Goal: Check status: Check status

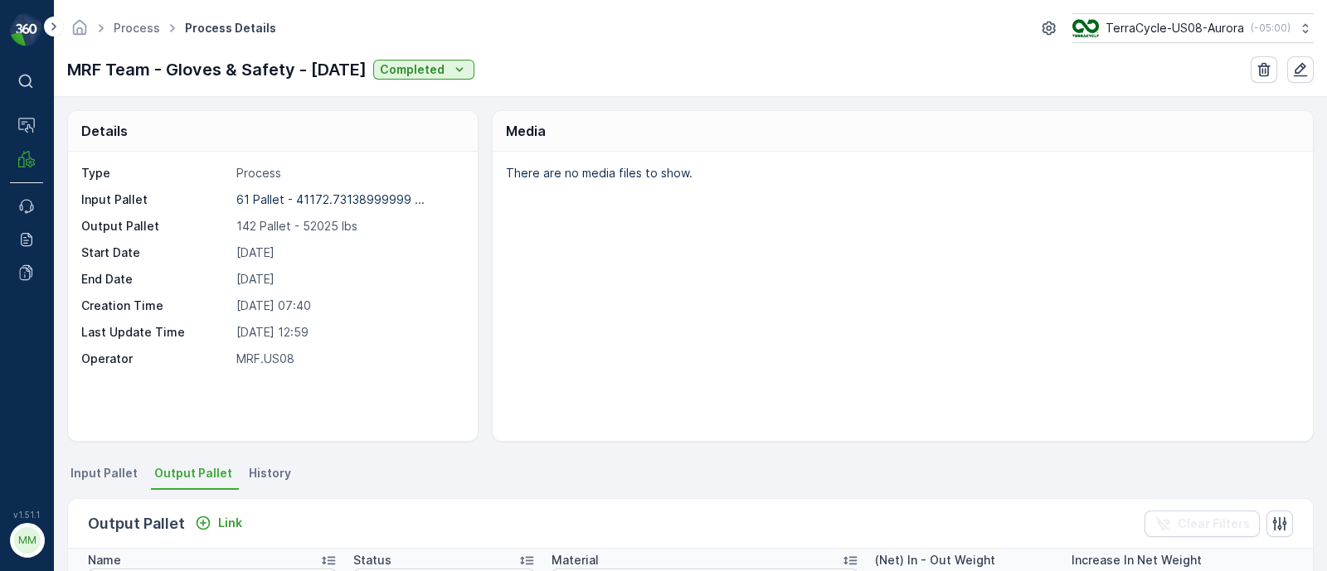
scroll to position [1766, 0]
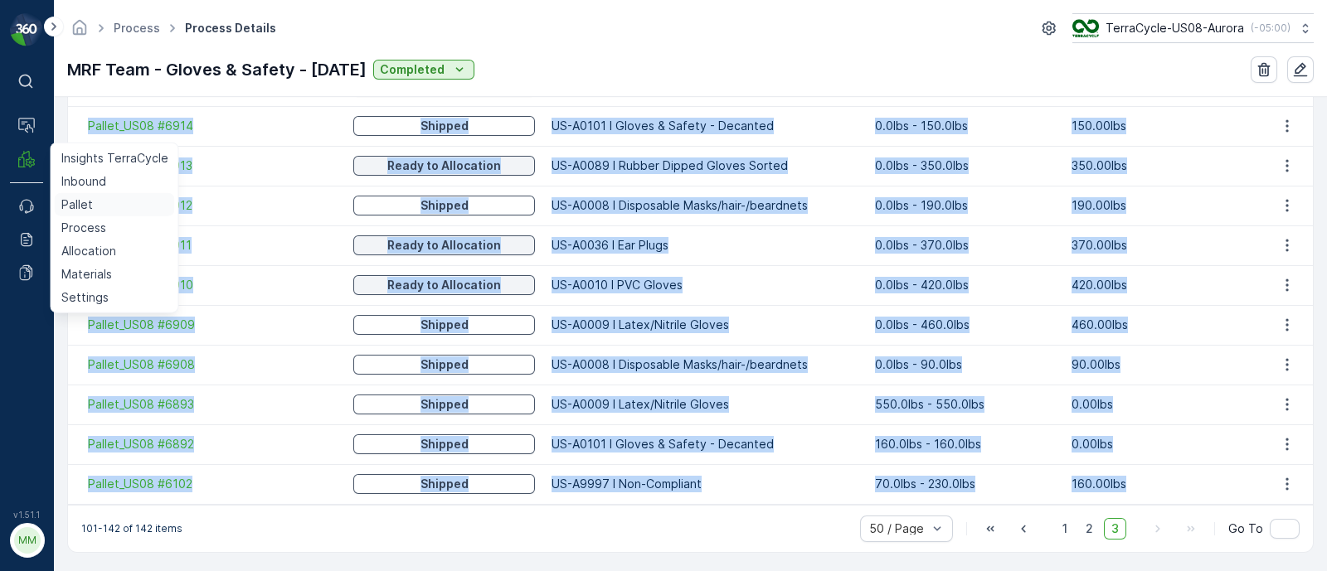
click at [95, 210] on link "Pallet" at bounding box center [115, 204] width 120 height 23
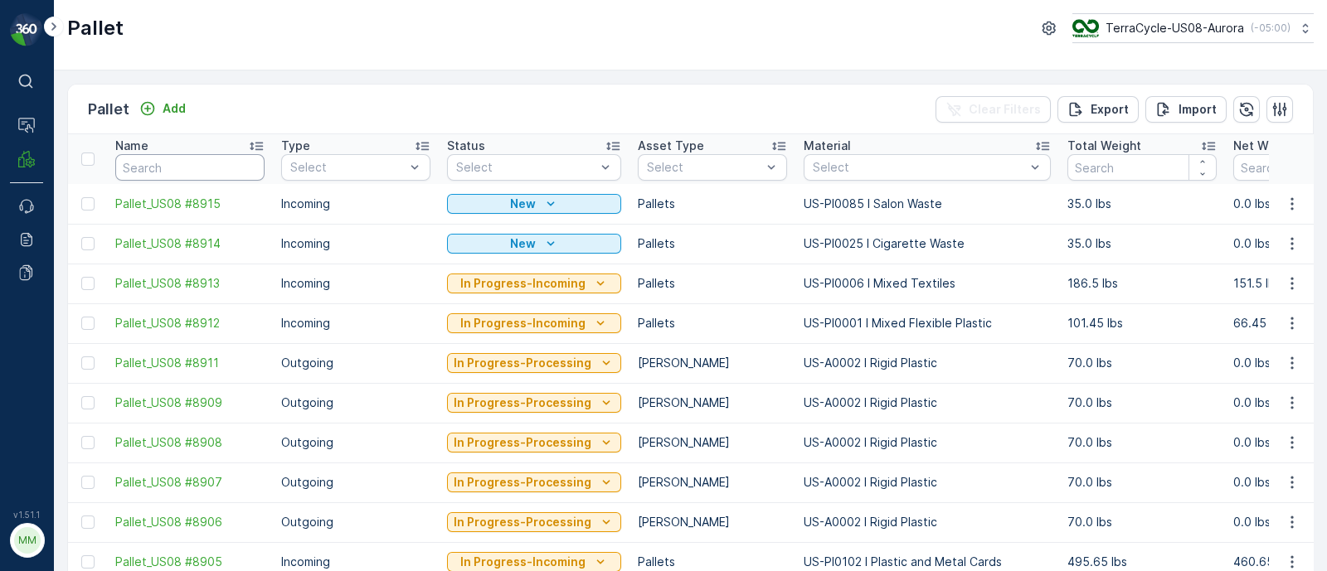
click at [151, 169] on input "text" at bounding box center [189, 167] width 149 height 27
paste input "SO63949"
type input "SO63949"
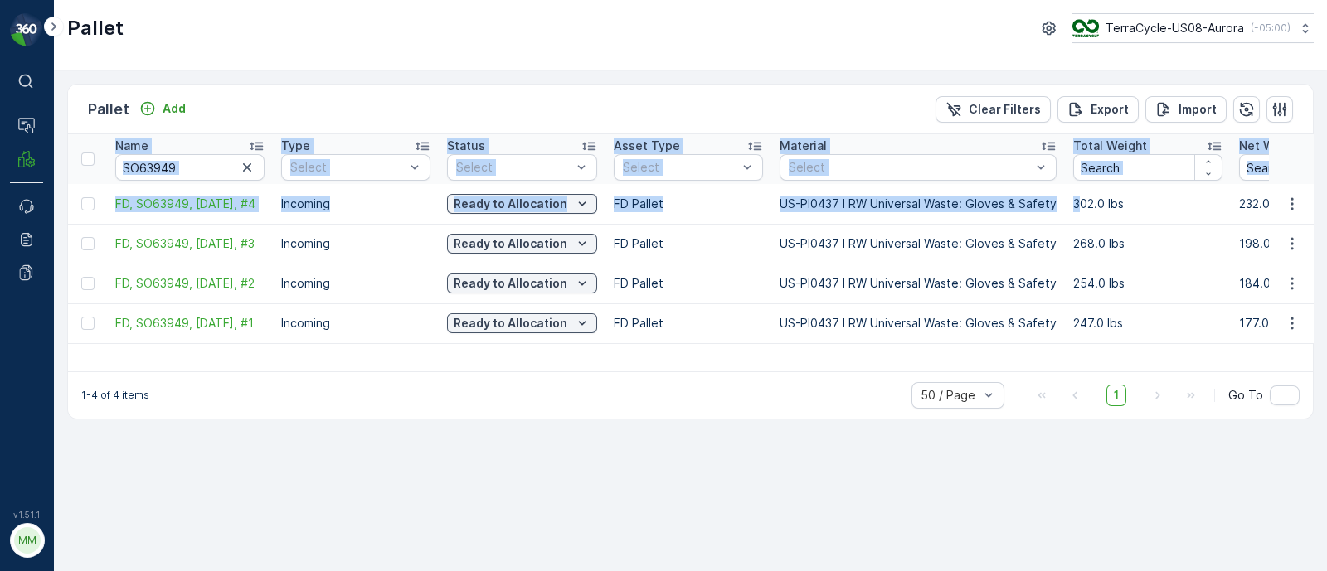
drag, startPoint x: 1071, startPoint y: 205, endPoint x: 1094, endPoint y: 346, distance: 142.8
click at [1094, 346] on div "Name SO63949 Type Select Status Select Asset Type Select Material Select Total …" at bounding box center [690, 252] width 1244 height 237
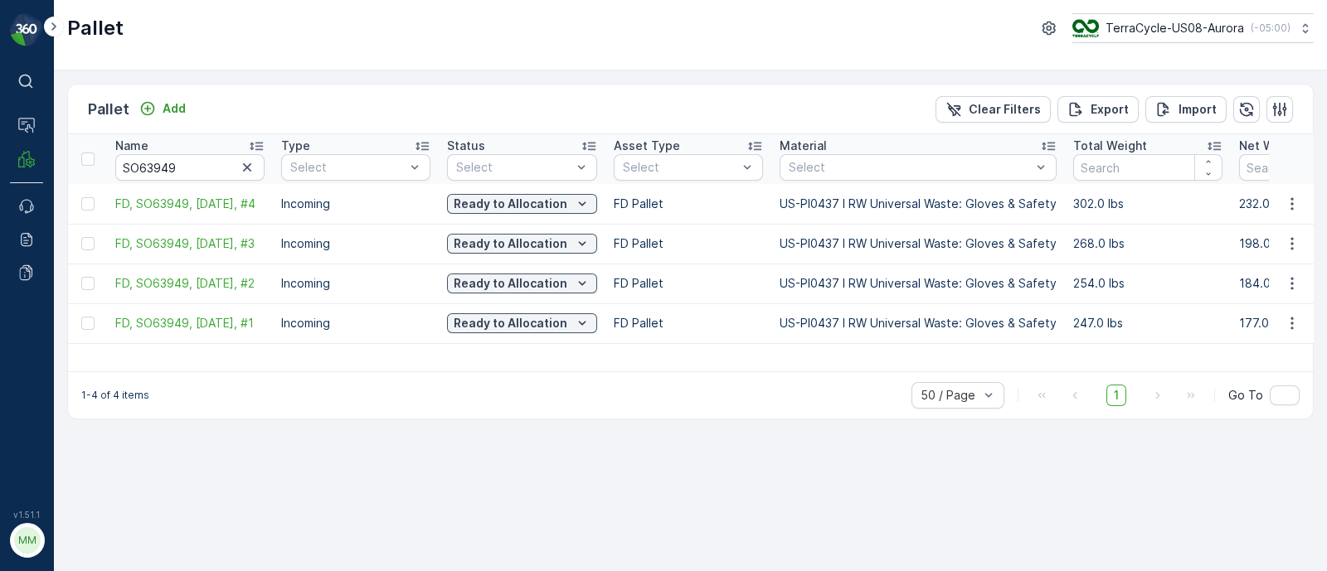
click at [716, 528] on div "Pallet Add Clear Filters Export Import Name SO63949 Type Select Status Select A…" at bounding box center [690, 320] width 1273 height 501
click at [679, 473] on div "Pallet Add Clear Filters Export Import Name SO63949 Type Select Status Select A…" at bounding box center [690, 320] width 1273 height 501
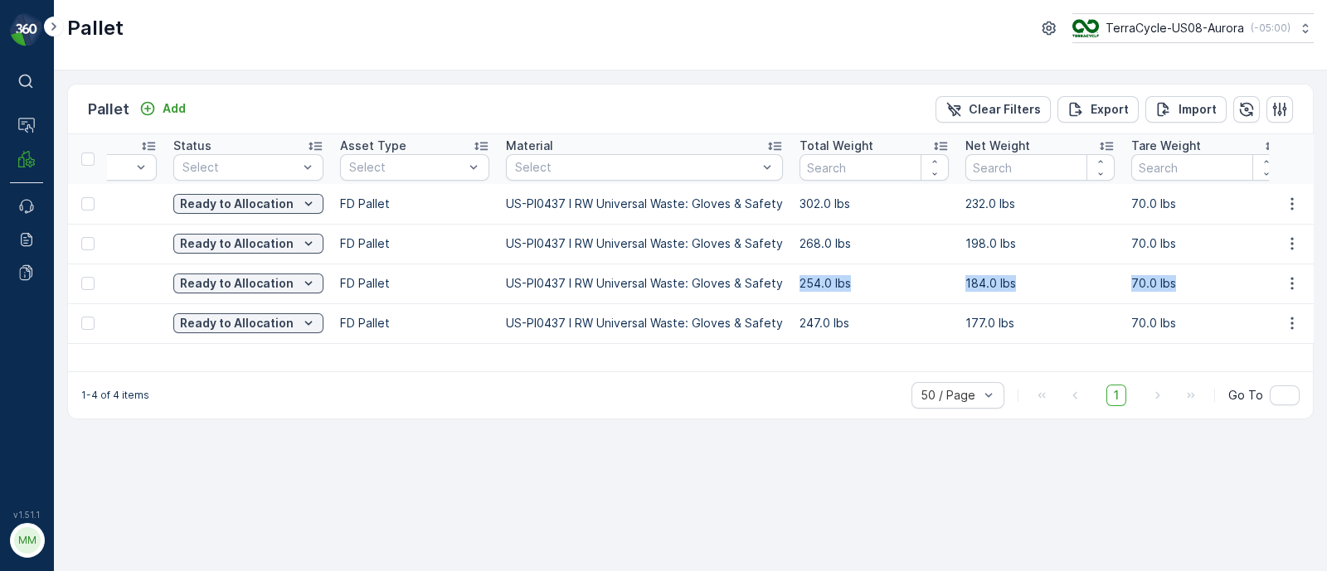
drag, startPoint x: 1060, startPoint y: 302, endPoint x: 1325, endPoint y: 303, distance: 264.5
click at [1325, 303] on div "Pallet Add Clear Filters Export Import Name SO63949 Type Select Status Select A…" at bounding box center [690, 320] width 1273 height 501
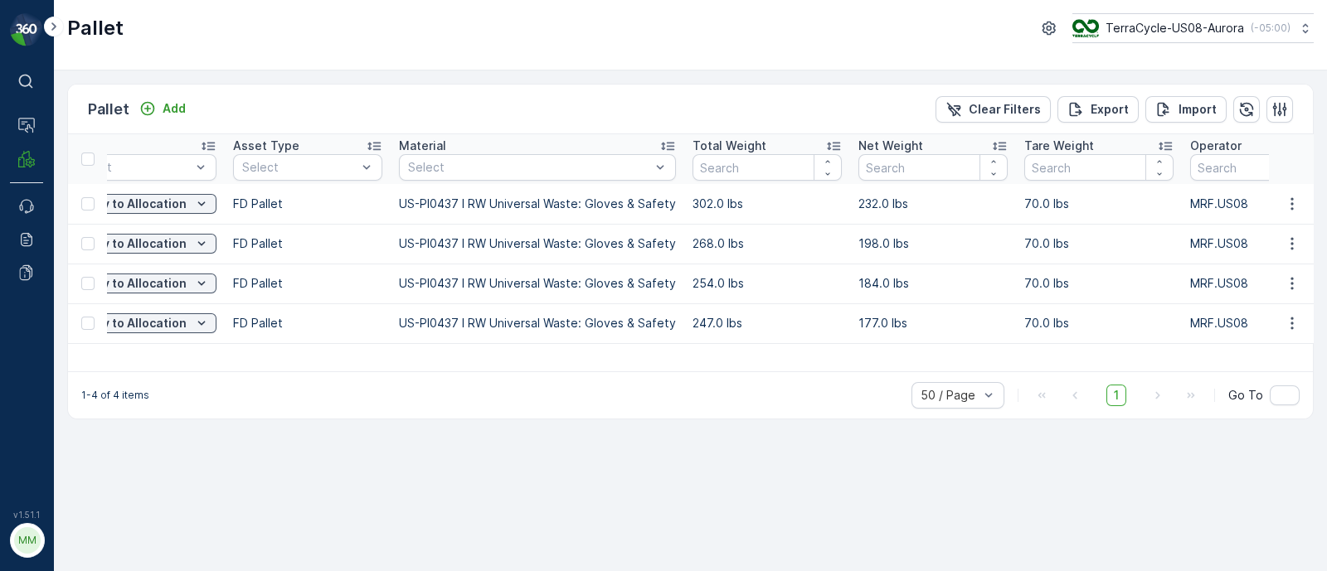
click at [1133, 316] on p "70.0 lbs" at bounding box center [1098, 323] width 149 height 17
